Goal: Check status: Check status

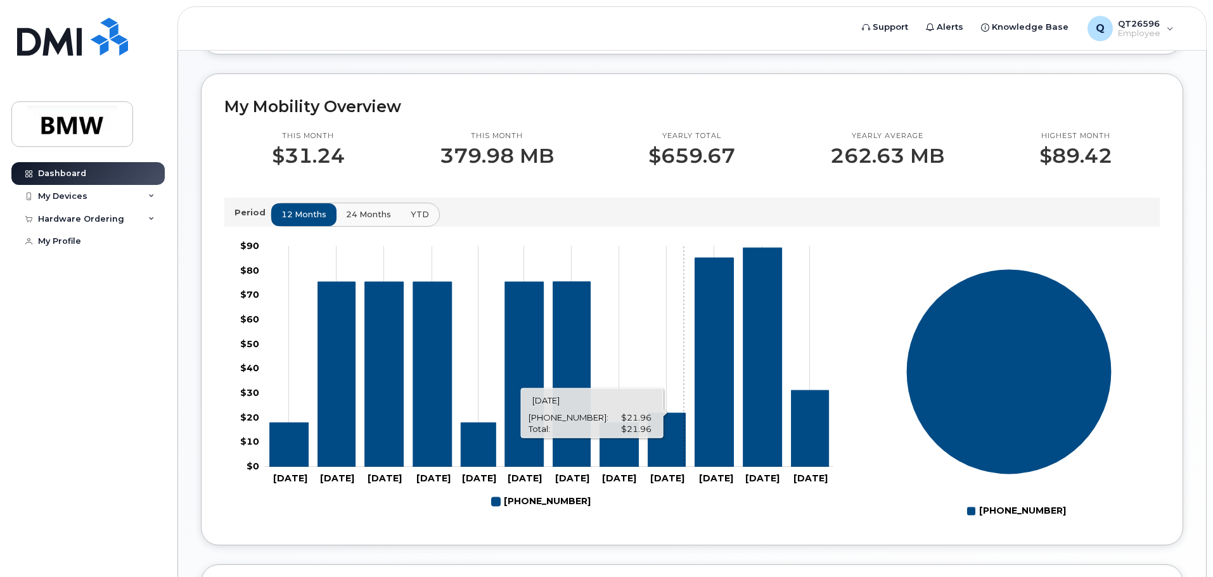
scroll to position [317, 0]
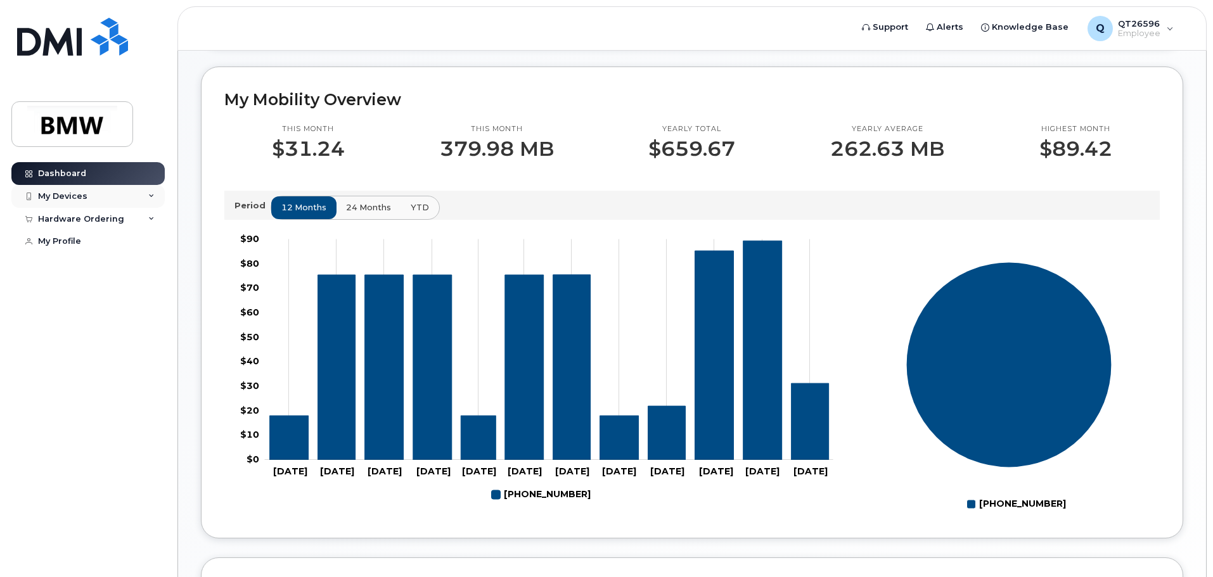
click at [110, 188] on div "My Devices" at bounding box center [87, 196] width 153 height 23
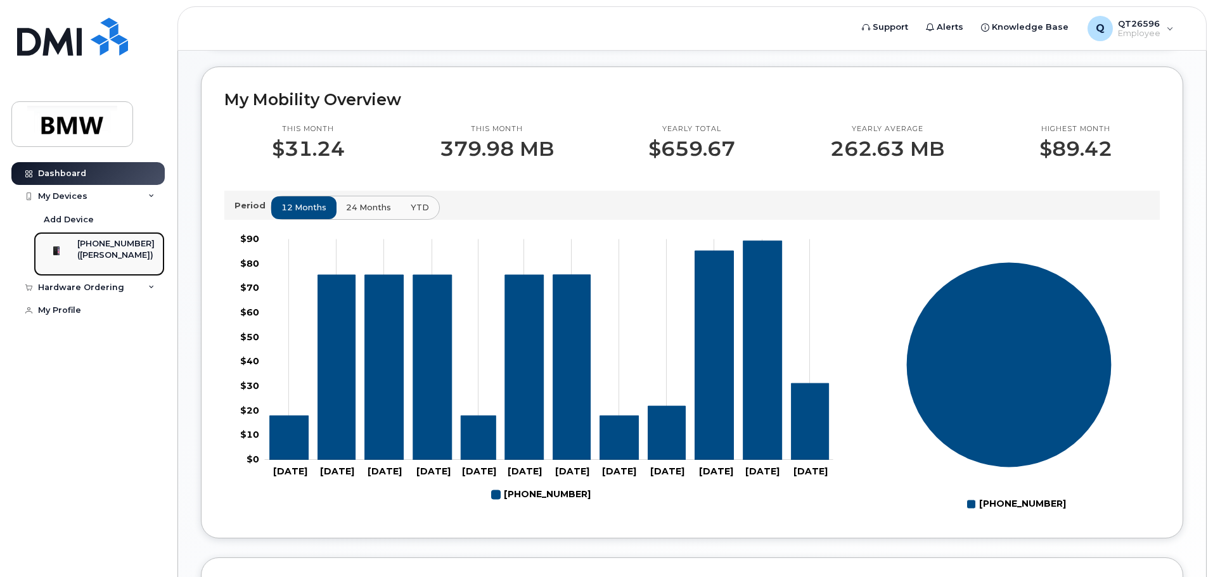
click at [103, 256] on div "([PERSON_NAME])" at bounding box center [115, 255] width 77 height 11
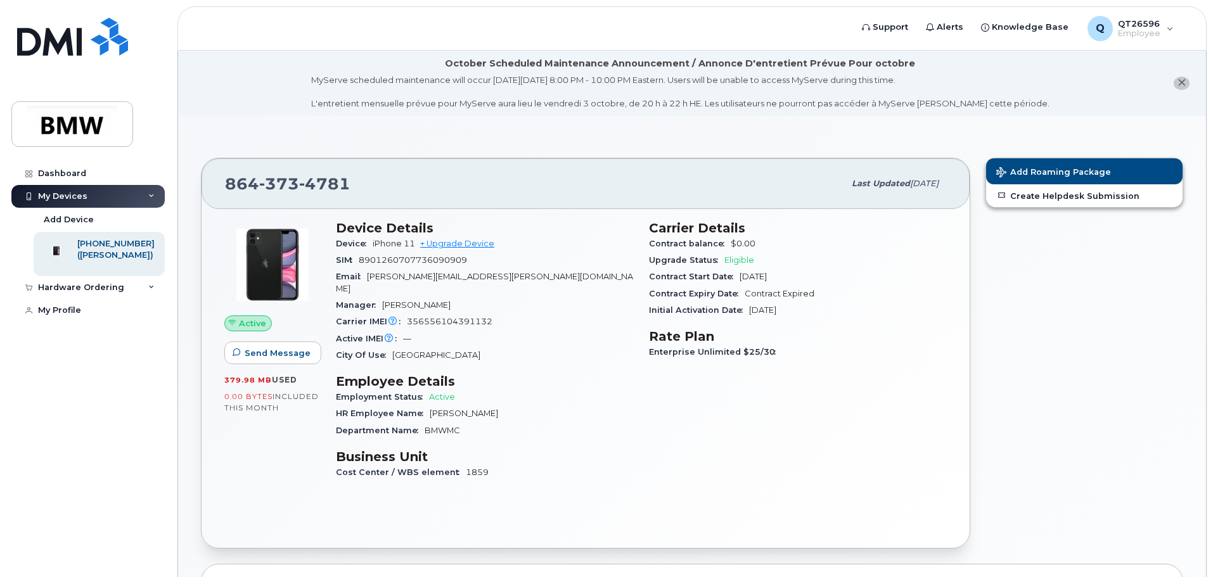
click at [92, 193] on div "My Devices" at bounding box center [87, 196] width 153 height 23
click at [154, 200] on div "My Devices" at bounding box center [87, 196] width 153 height 23
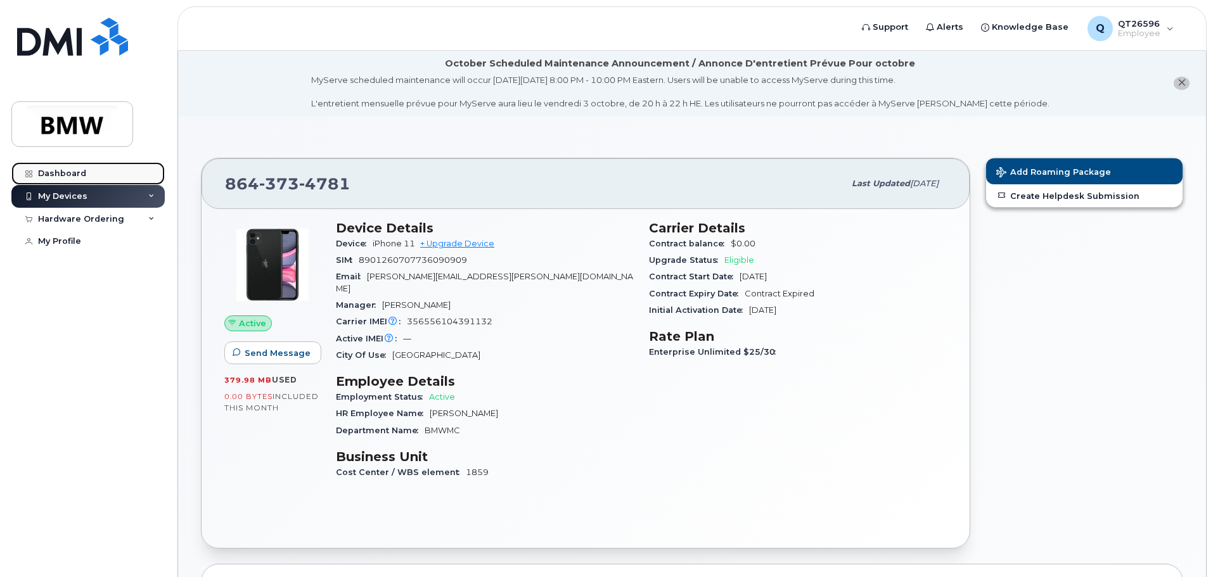
click at [81, 177] on div "Dashboard" at bounding box center [62, 174] width 48 height 10
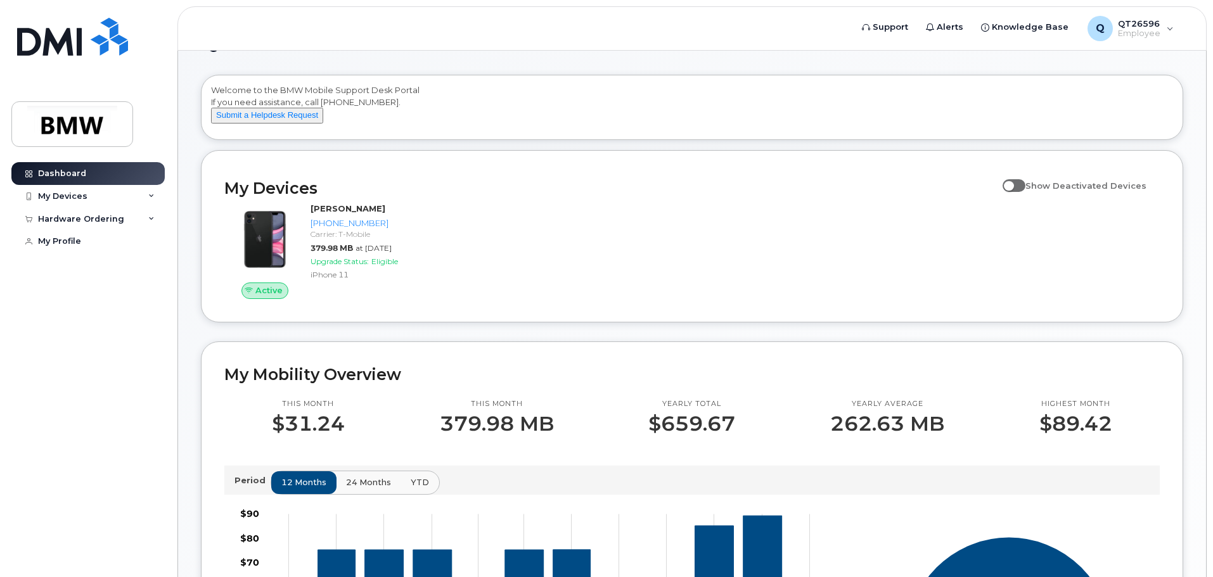
scroll to position [63, 0]
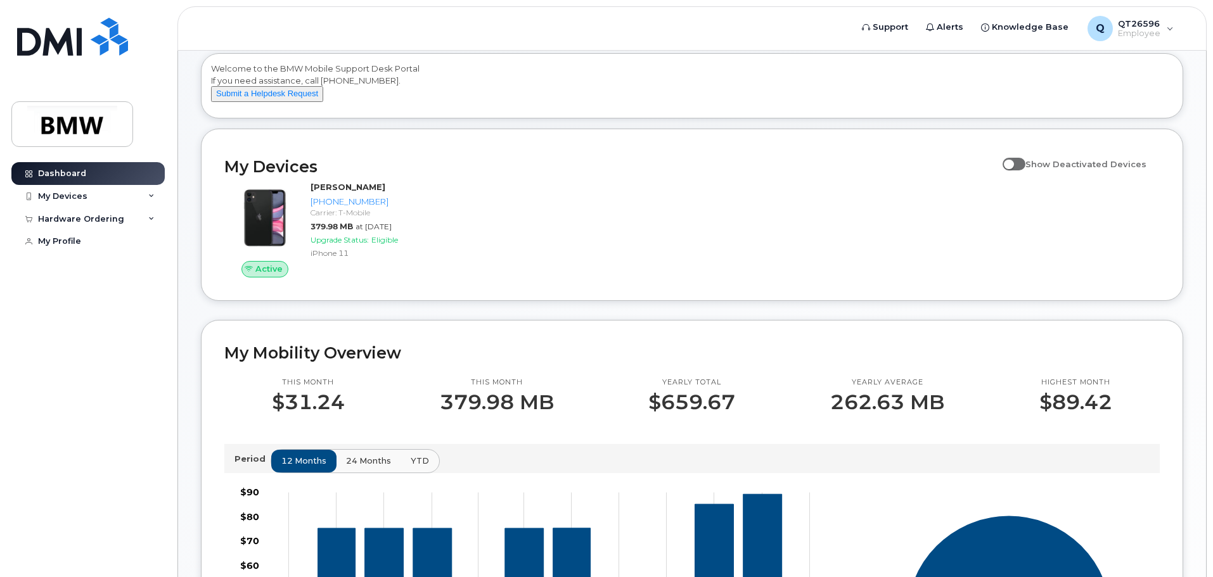
click at [1017, 170] on span at bounding box center [1013, 164] width 23 height 13
click at [1012, 162] on input "Show Deactivated Devices" at bounding box center [1007, 157] width 10 height 10
click at [1024, 170] on span at bounding box center [1013, 164] width 23 height 13
click at [1012, 162] on input "Show Deactivated Devices" at bounding box center [1007, 157] width 10 height 10
checkbox input "false"
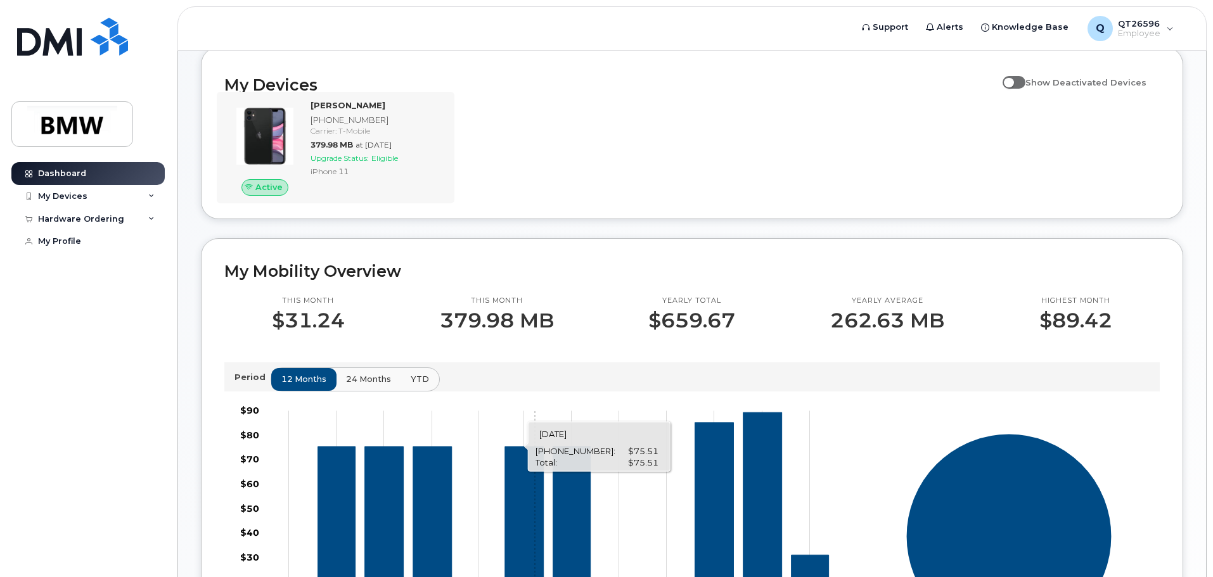
scroll to position [125, 0]
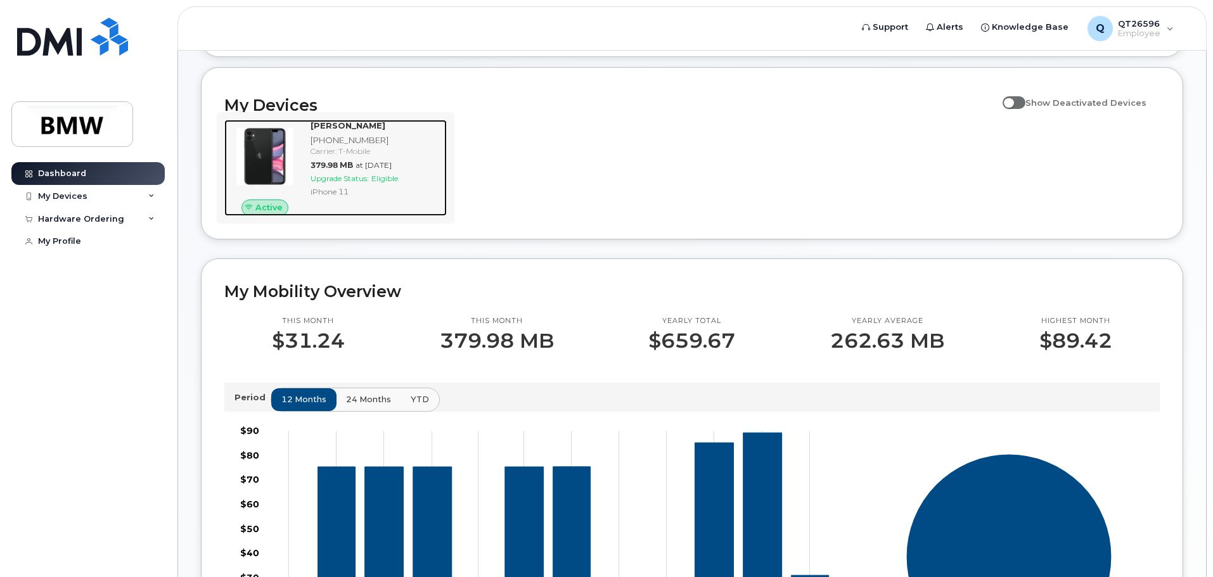
click at [275, 162] on img at bounding box center [264, 156] width 61 height 61
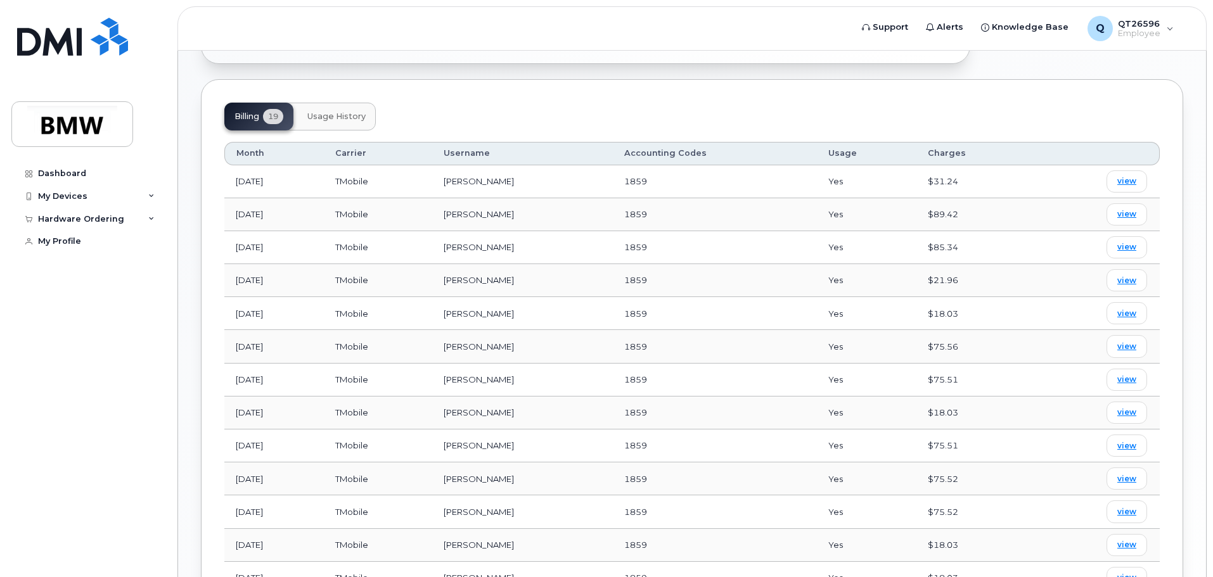
scroll to position [507, 0]
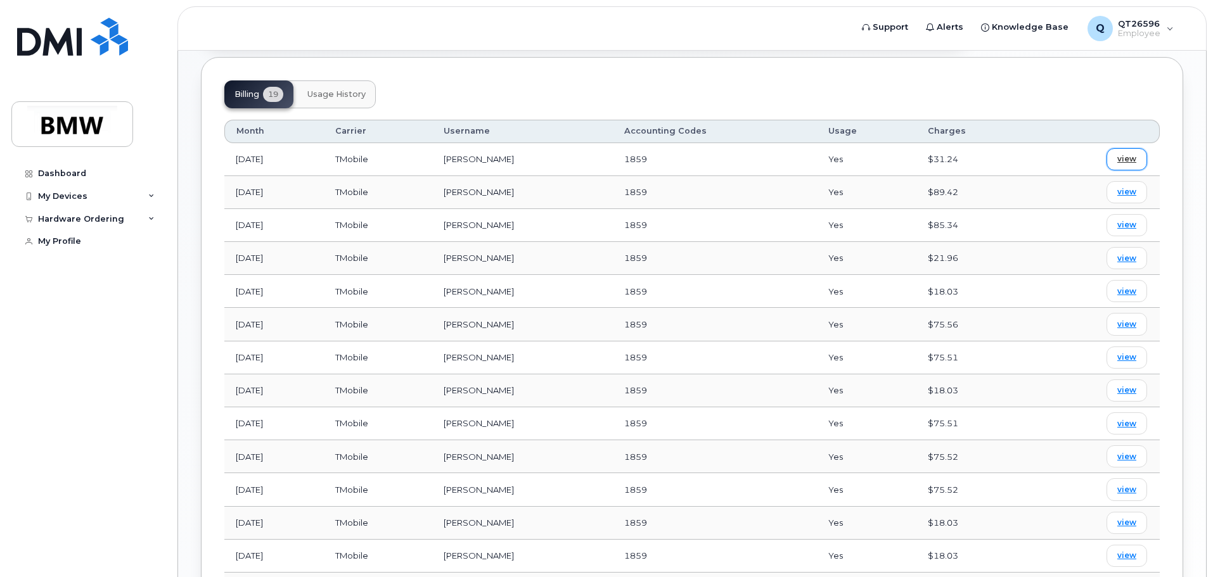
click at [1126, 153] on span "view" at bounding box center [1126, 158] width 19 height 11
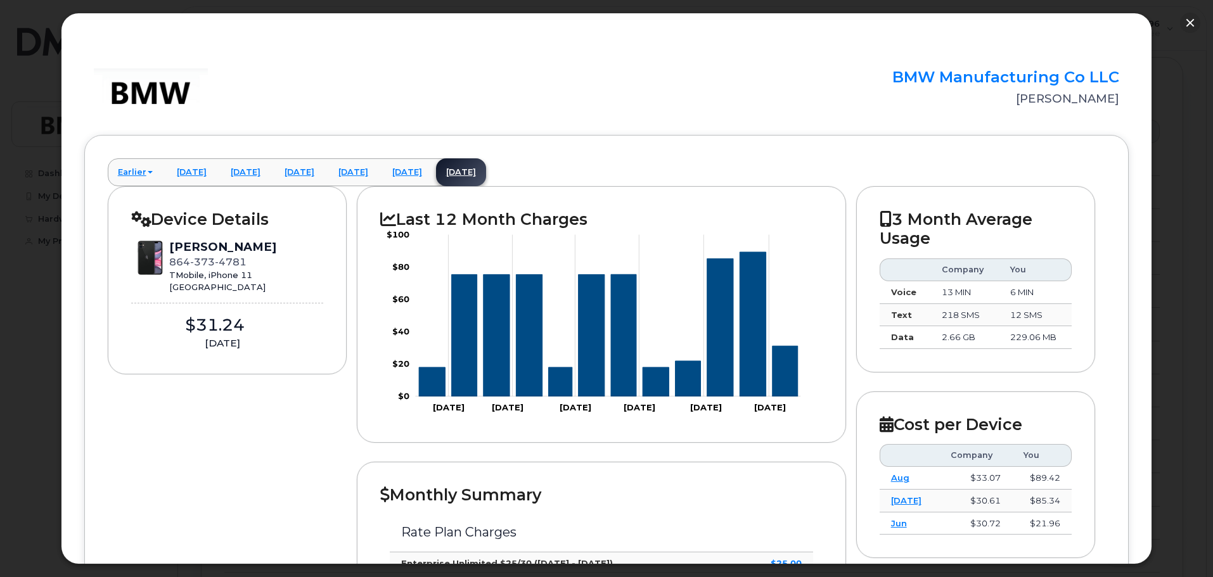
scroll to position [0, 0]
